Goal: Find specific page/section: Find specific page/section

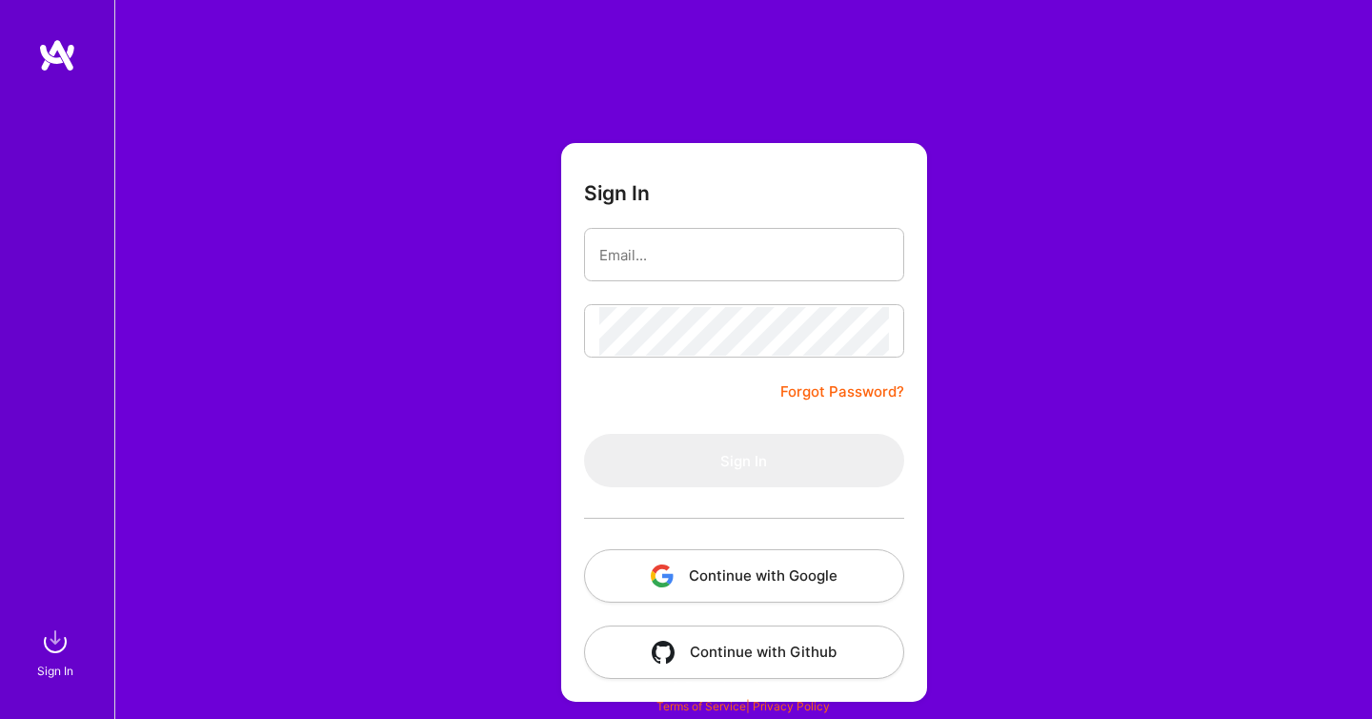
click at [721, 542] on div at bounding box center [744, 518] width 320 height 62
click at [727, 564] on button "Continue with Google" at bounding box center [744, 575] width 320 height 53
click at [726, 235] on input "email" at bounding box center [744, 255] width 290 height 49
click at [726, 560] on button "Continue with Google" at bounding box center [744, 575] width 320 height 53
click at [699, 246] on input "email" at bounding box center [744, 255] width 290 height 49
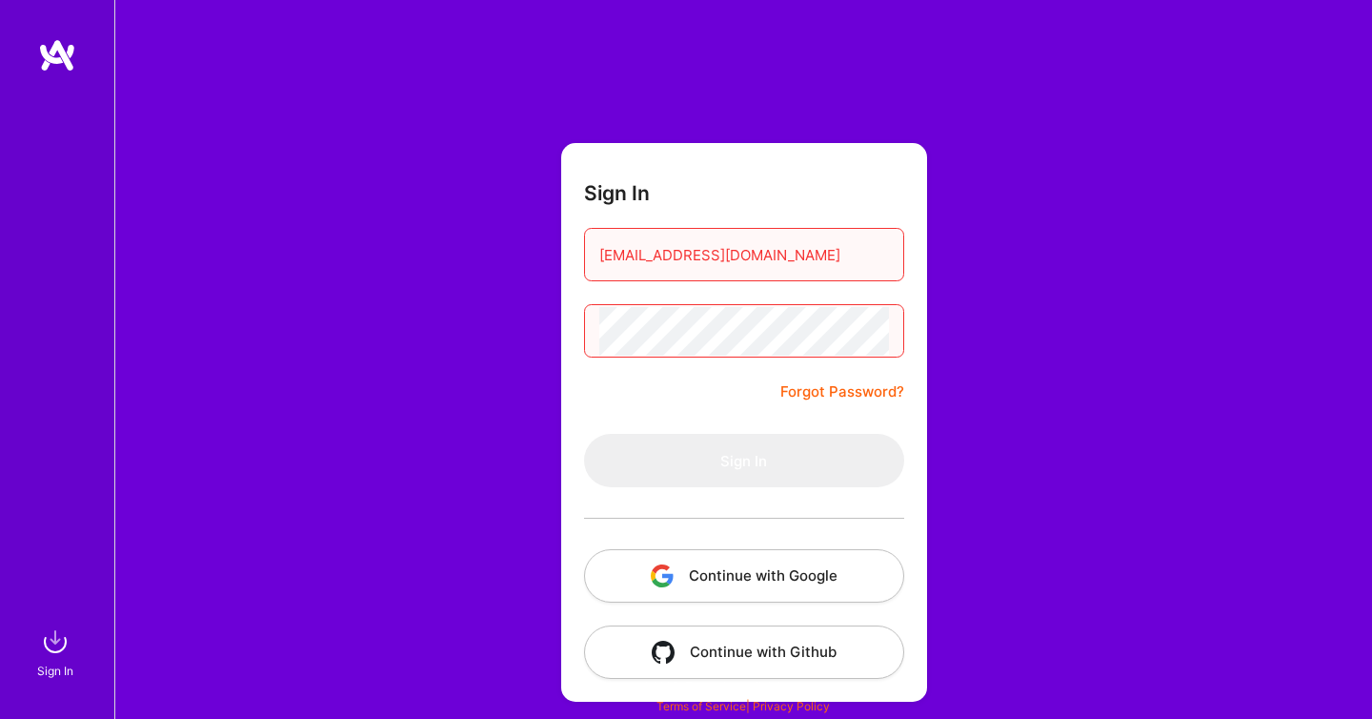
type input "[EMAIL_ADDRESS][DOMAIN_NAME]"
click at [665, 359] on form "Sign In [EMAIL_ADDRESS][DOMAIN_NAME] Forgot Password? Sign In Continue with Goo…" at bounding box center [744, 422] width 366 height 558
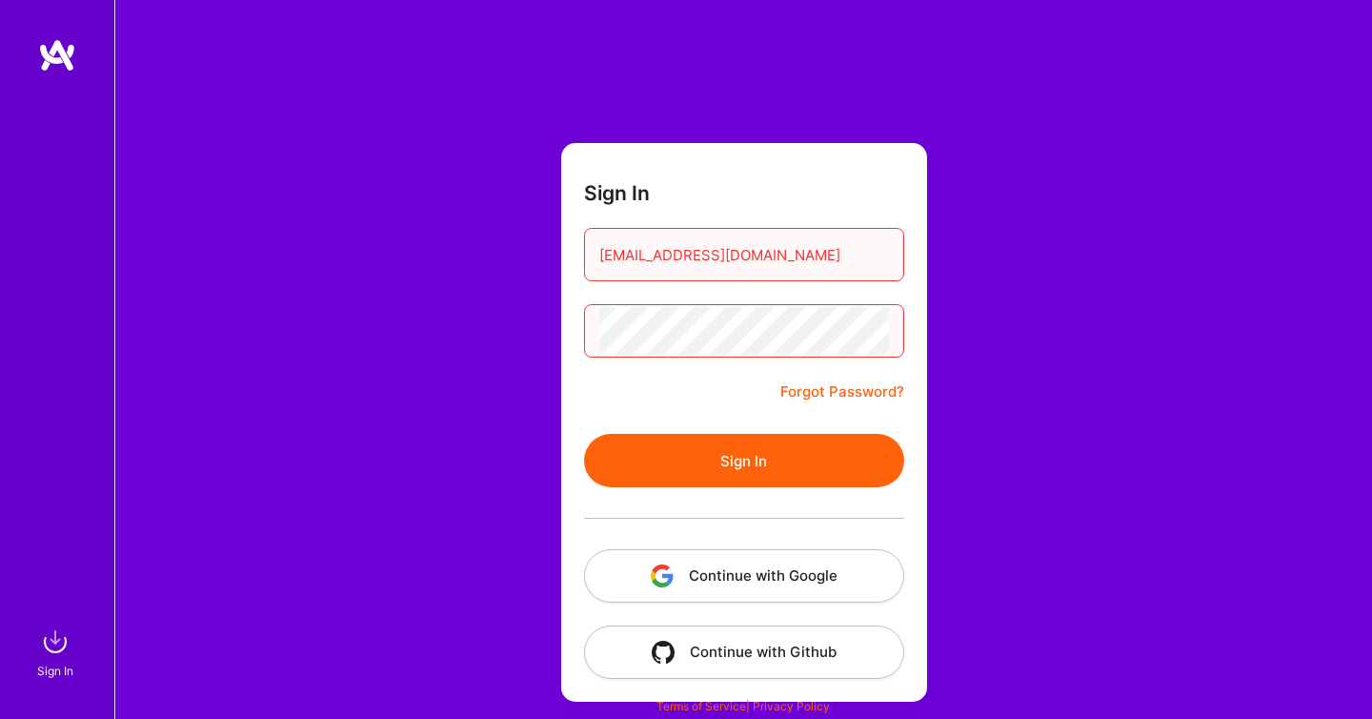
click at [584, 434] on button "Sign In" at bounding box center [744, 460] width 320 height 53
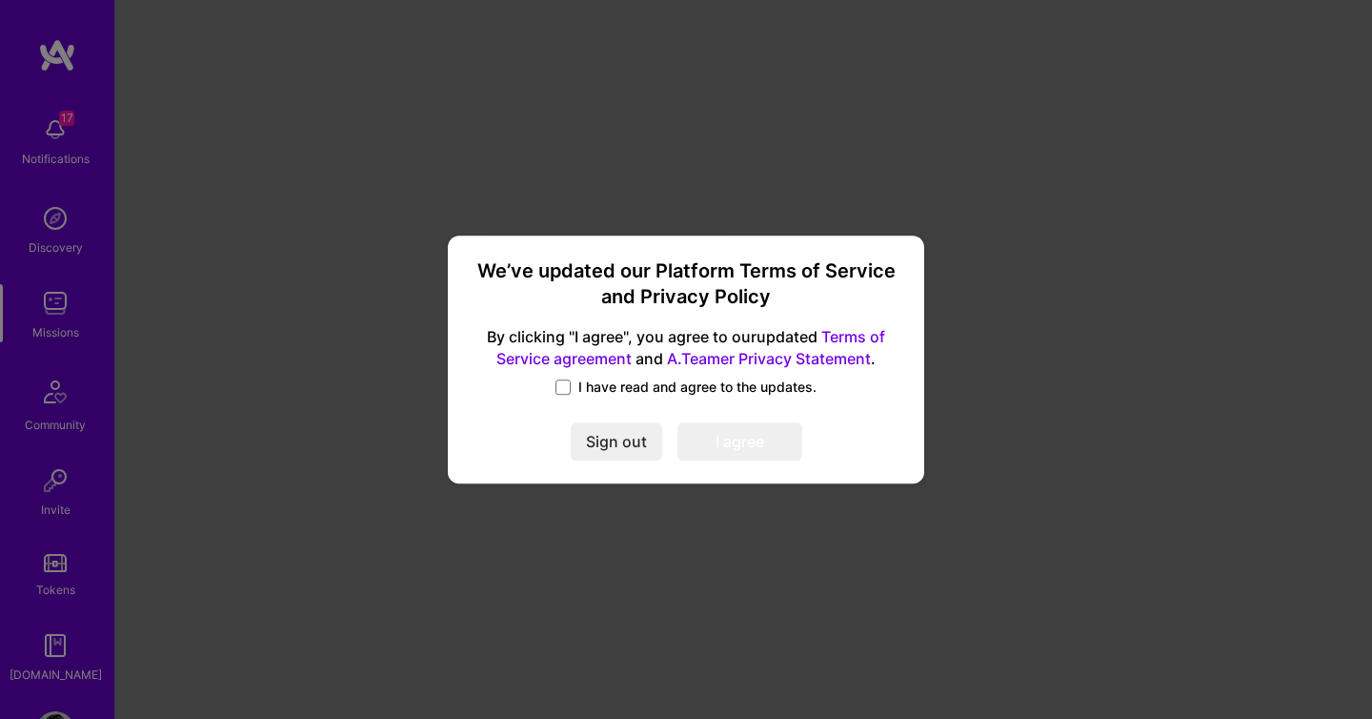
click at [574, 389] on label "I have read and agree to the updates." at bounding box center [686, 386] width 261 height 19
click at [0, 0] on input "I have read and agree to the updates." at bounding box center [0, 0] width 0 height 0
click at [706, 434] on button "I agree" at bounding box center [740, 441] width 125 height 38
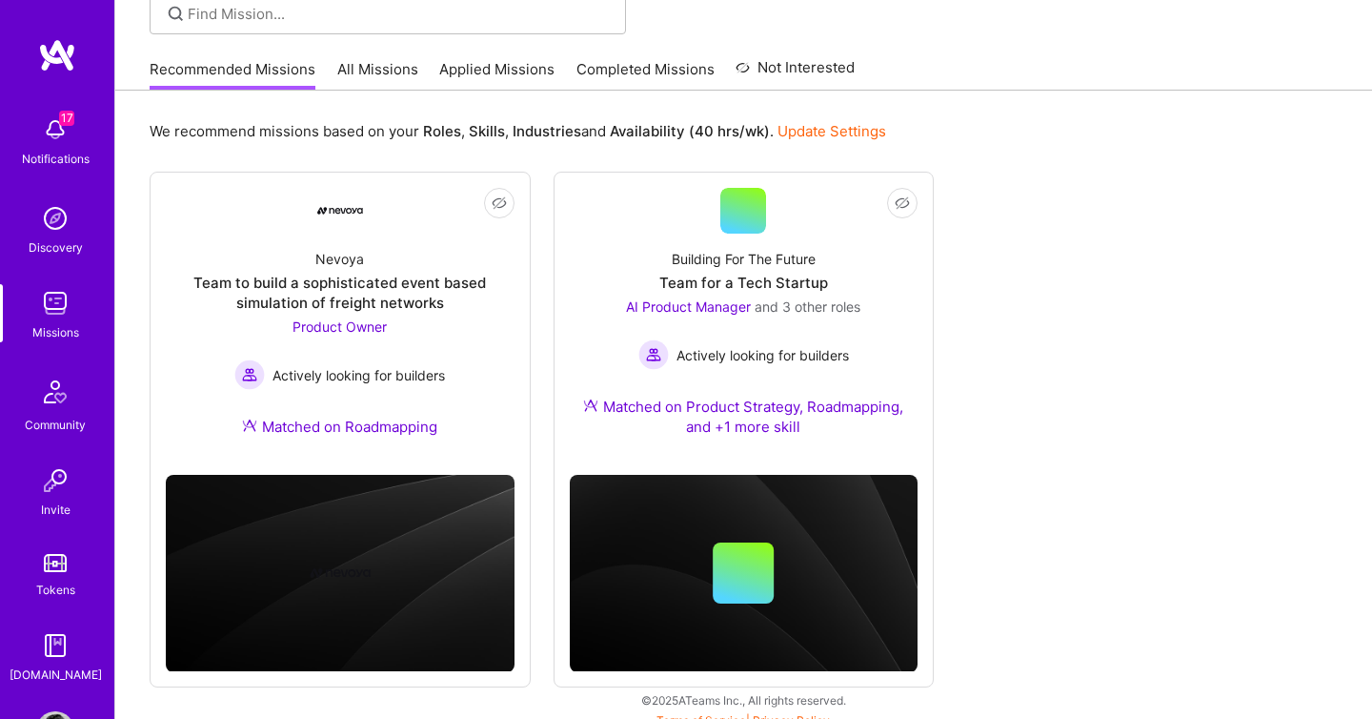
scroll to position [164, 0]
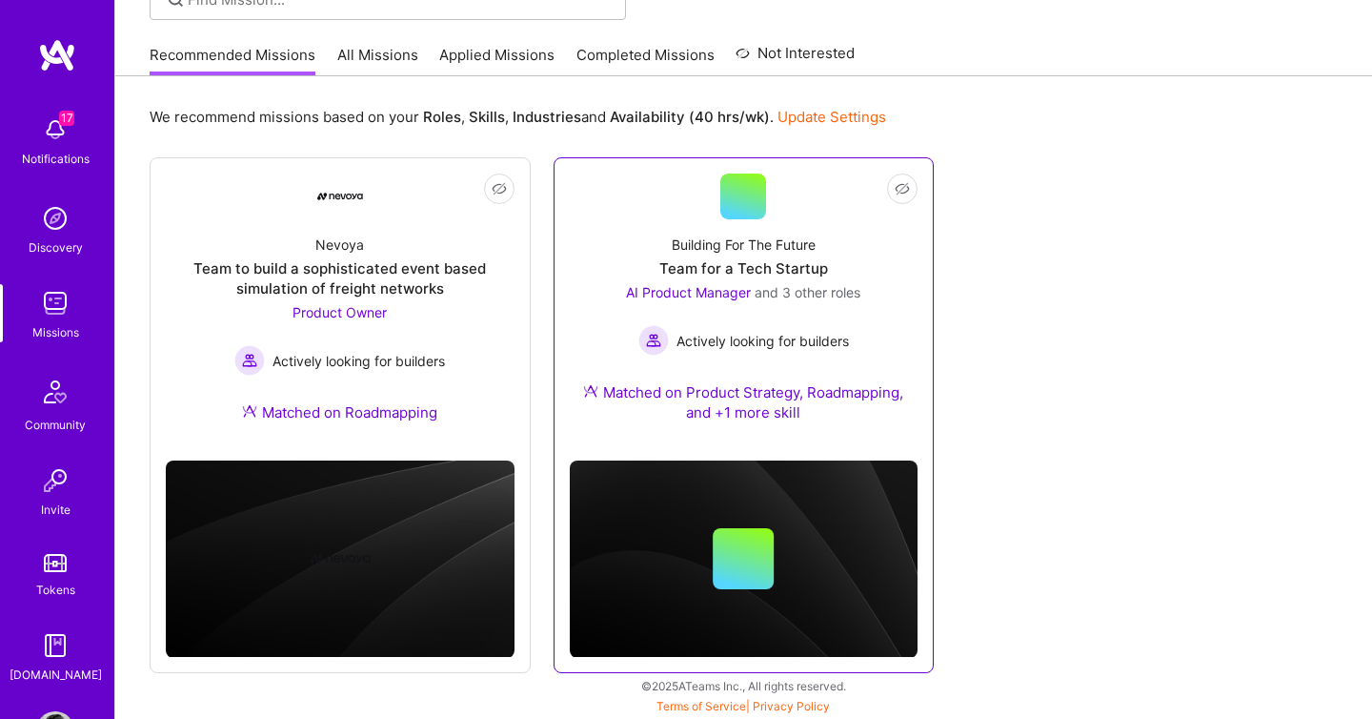
click at [640, 245] on div "Building For The Future Team for a Tech Startup AI Product Manager and 3 other …" at bounding box center [744, 332] width 349 height 226
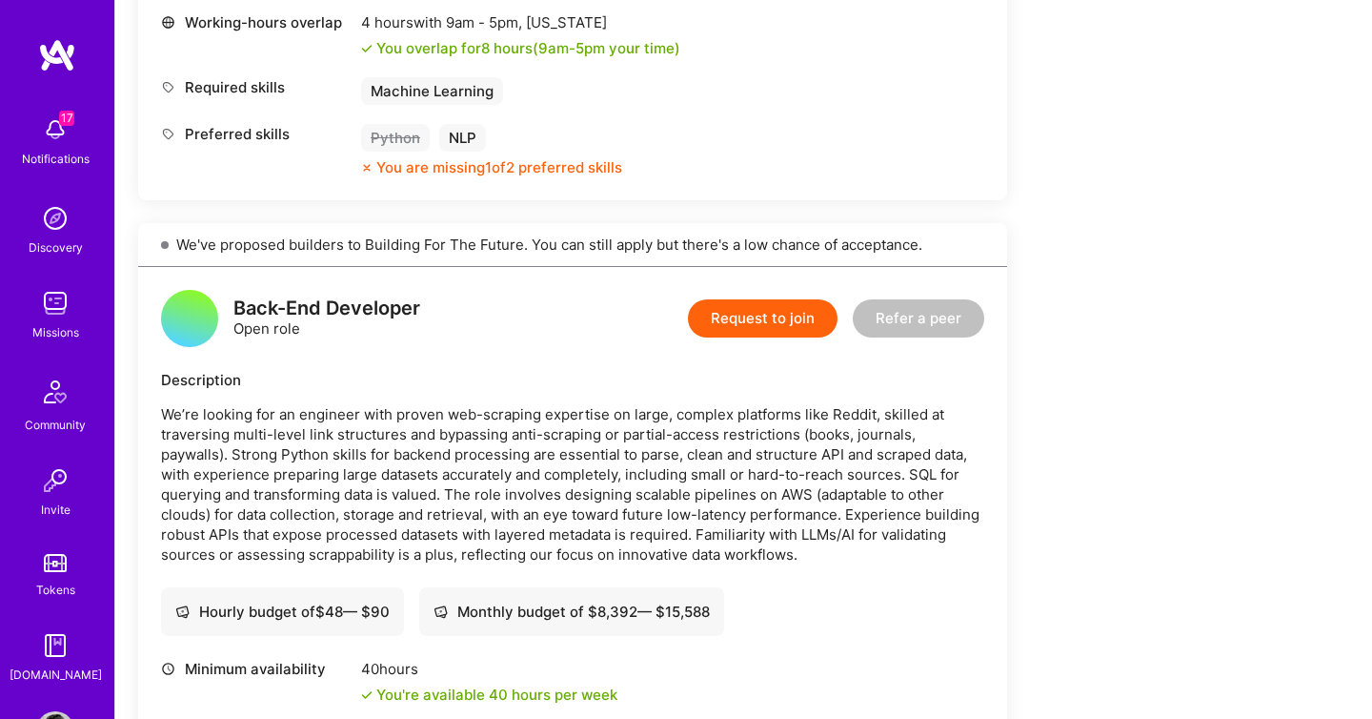
scroll to position [2748, 0]
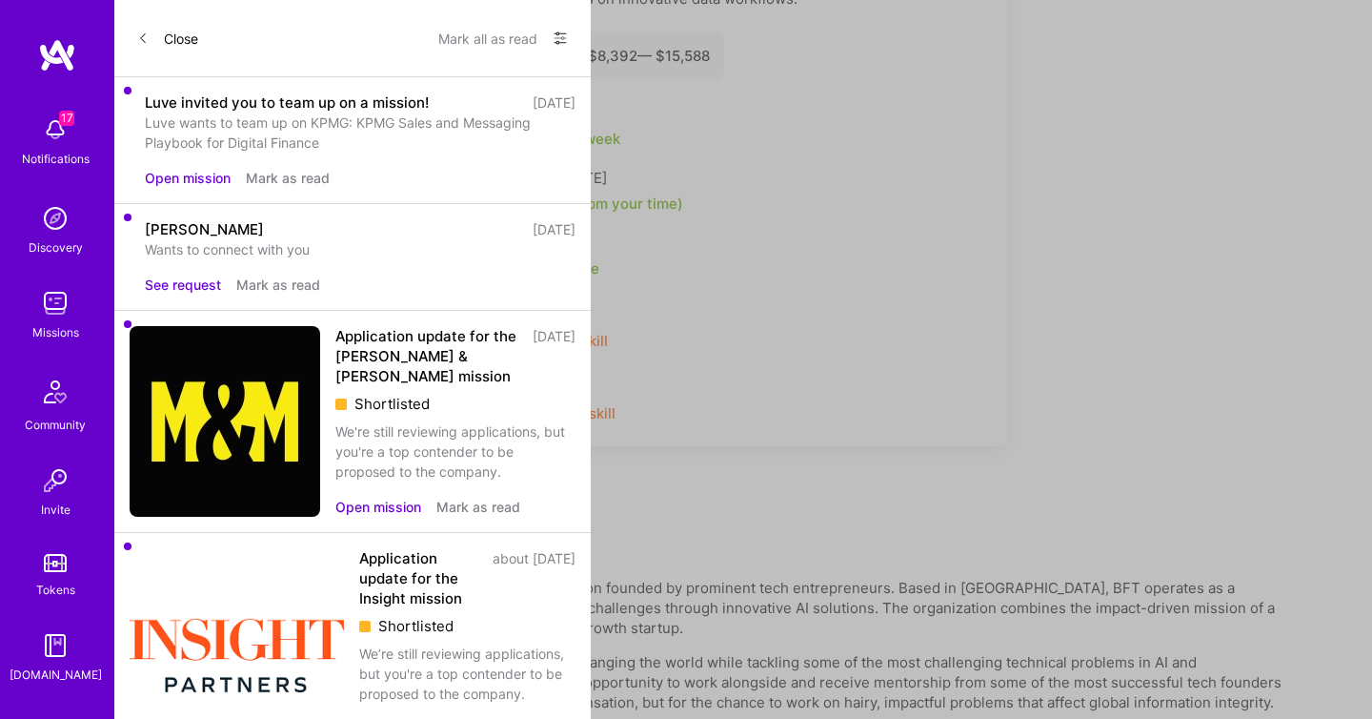
scroll to position [164, 0]
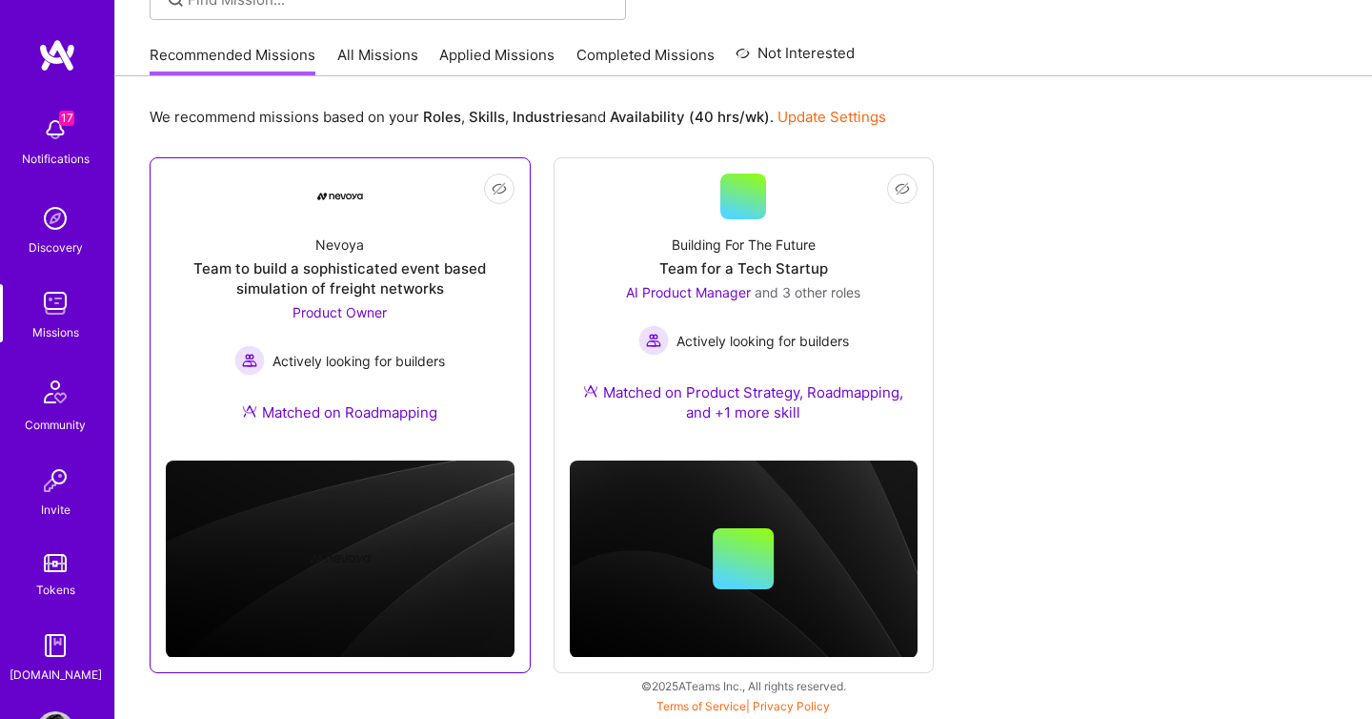
click at [351, 254] on div "Nevoya Team to build a sophisticated event based simulation of freight networks…" at bounding box center [340, 332] width 349 height 226
